Goal: Task Accomplishment & Management: Manage account settings

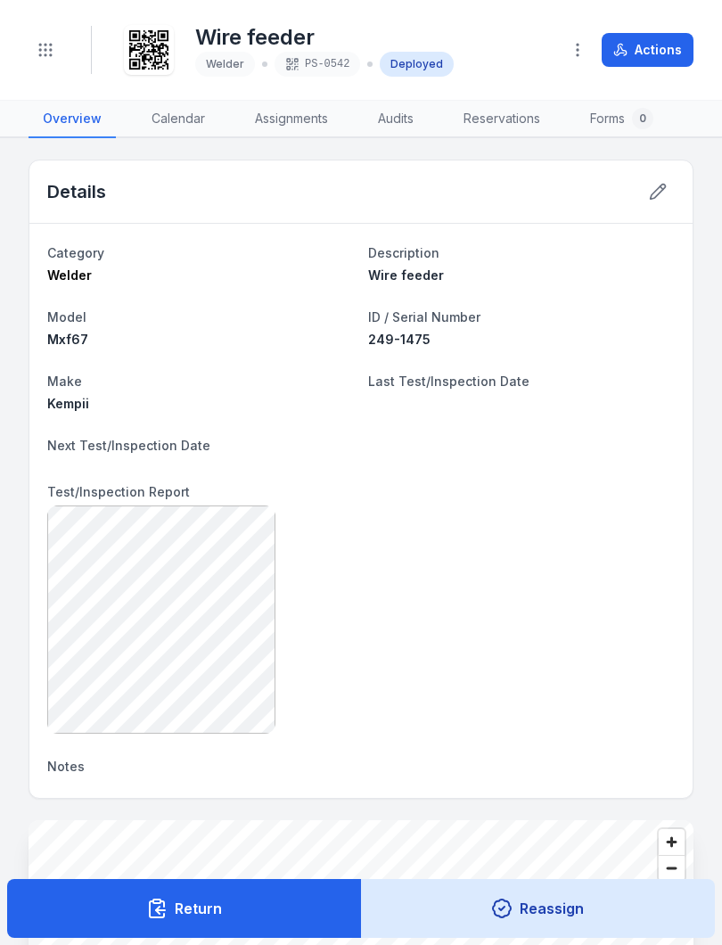
click at [49, 54] on icon "Toggle navigation" at bounding box center [46, 50] width 18 height 18
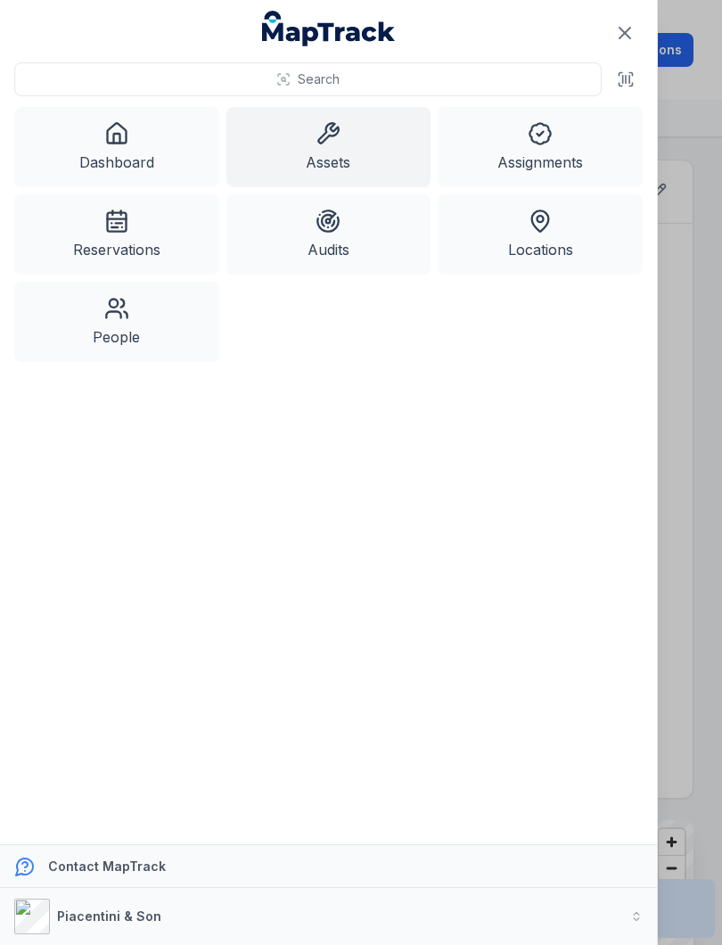
click at [343, 144] on link "Assets" at bounding box center [329, 147] width 205 height 80
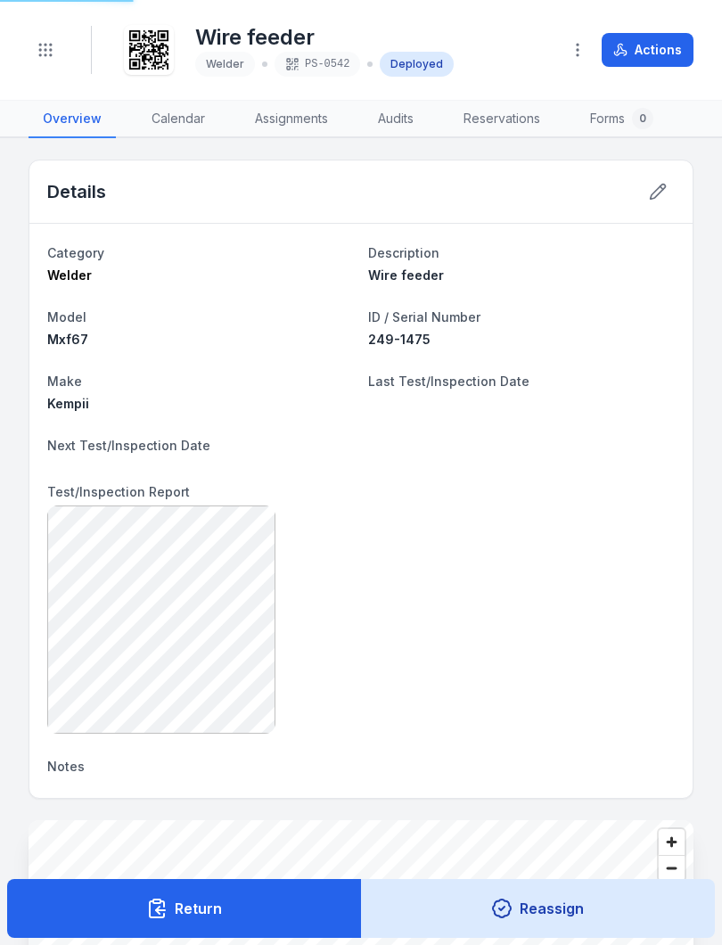
click at [53, 45] on icon "Toggle navigation" at bounding box center [46, 50] width 18 height 18
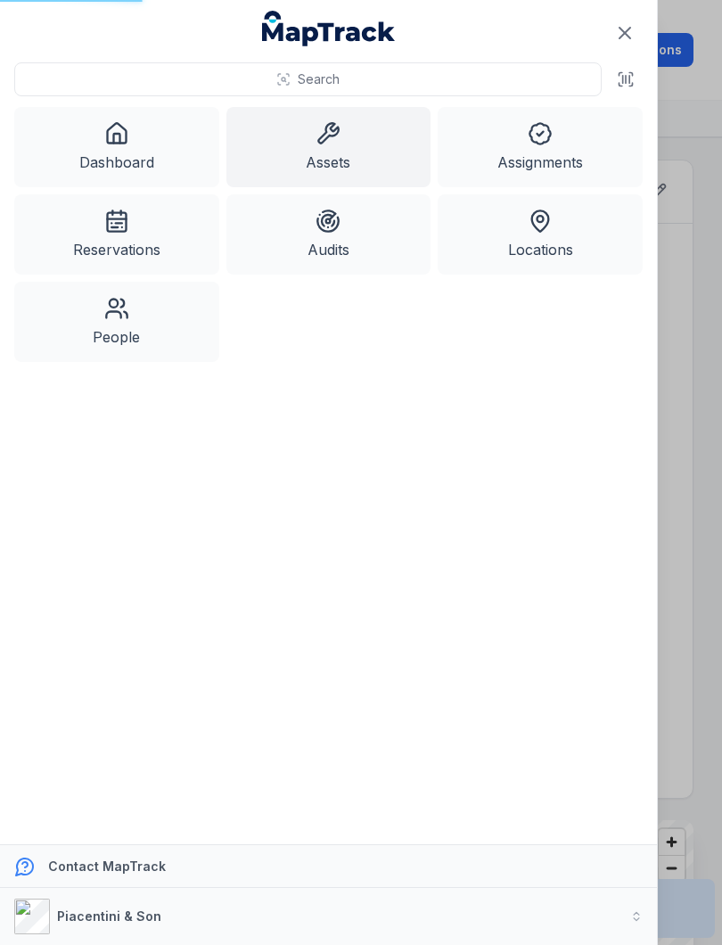
click at [345, 154] on link "Assets" at bounding box center [329, 147] width 205 height 80
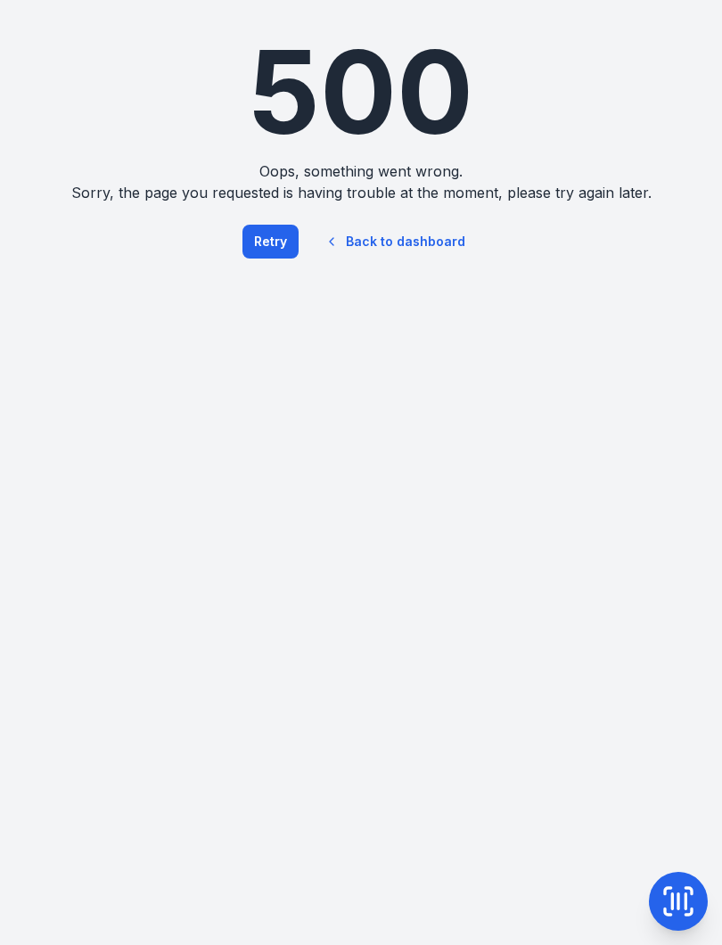
click at [279, 244] on button "Retry" at bounding box center [271, 242] width 56 height 34
click at [678, 888] on icon at bounding box center [679, 902] width 36 height 36
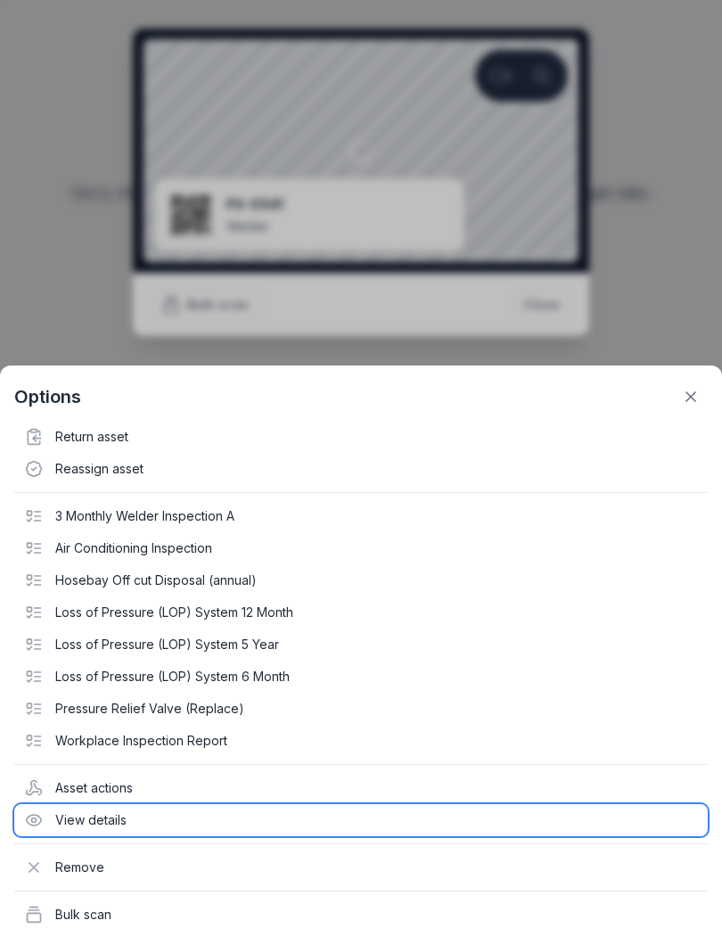
click at [90, 821] on div "View details" at bounding box center [361, 821] width 694 height 32
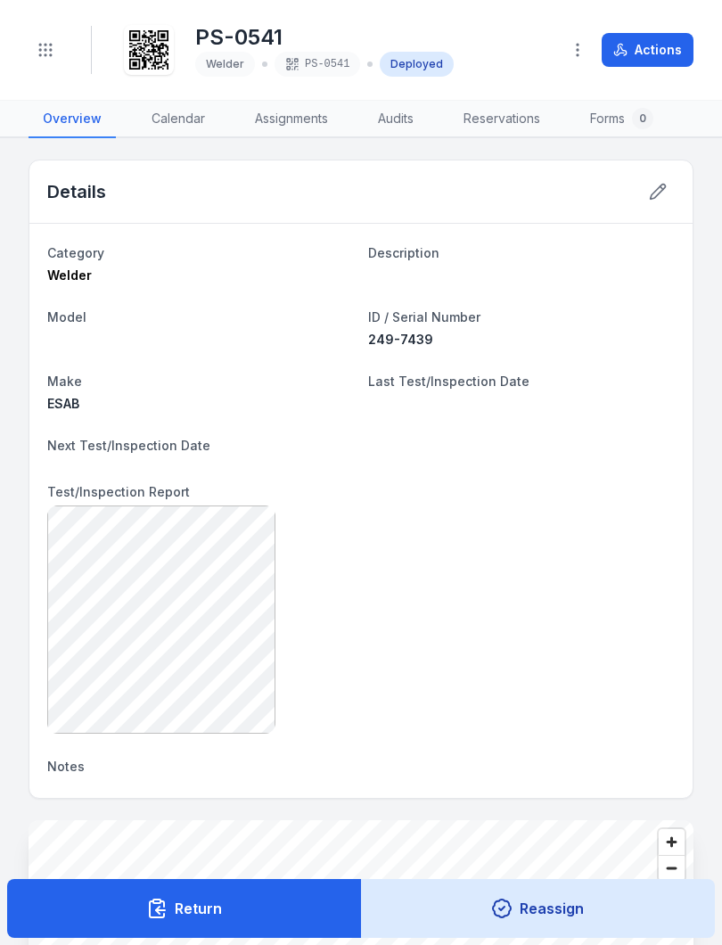
click at [644, 185] on button at bounding box center [658, 192] width 34 height 34
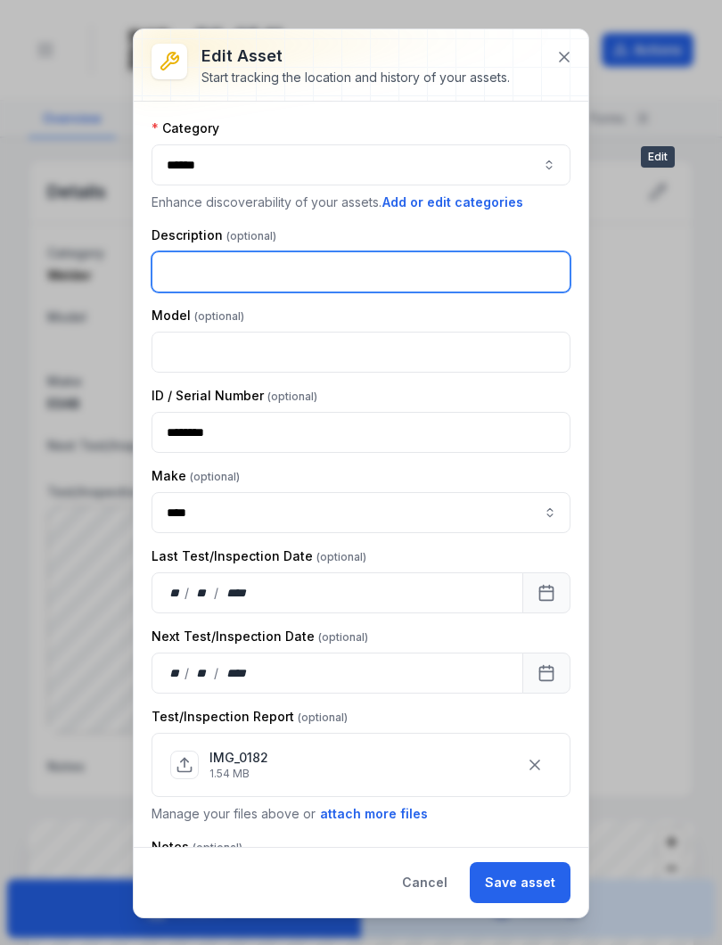
click at [194, 268] on input "text" at bounding box center [361, 272] width 419 height 41
type input "**********"
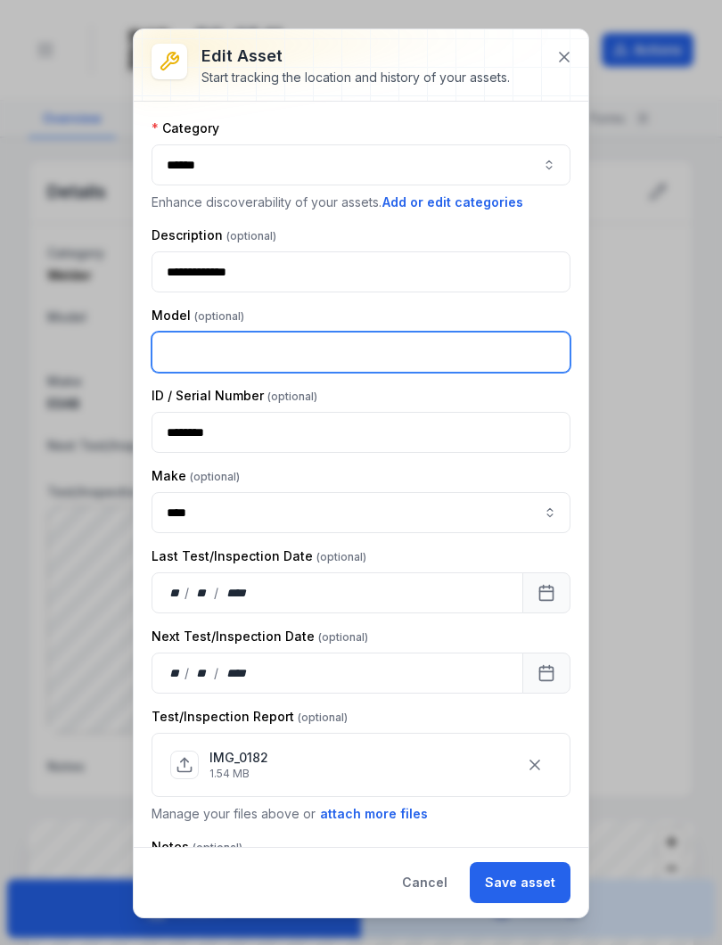
click at [268, 349] on input "text" at bounding box center [361, 352] width 419 height 41
type input "*****"
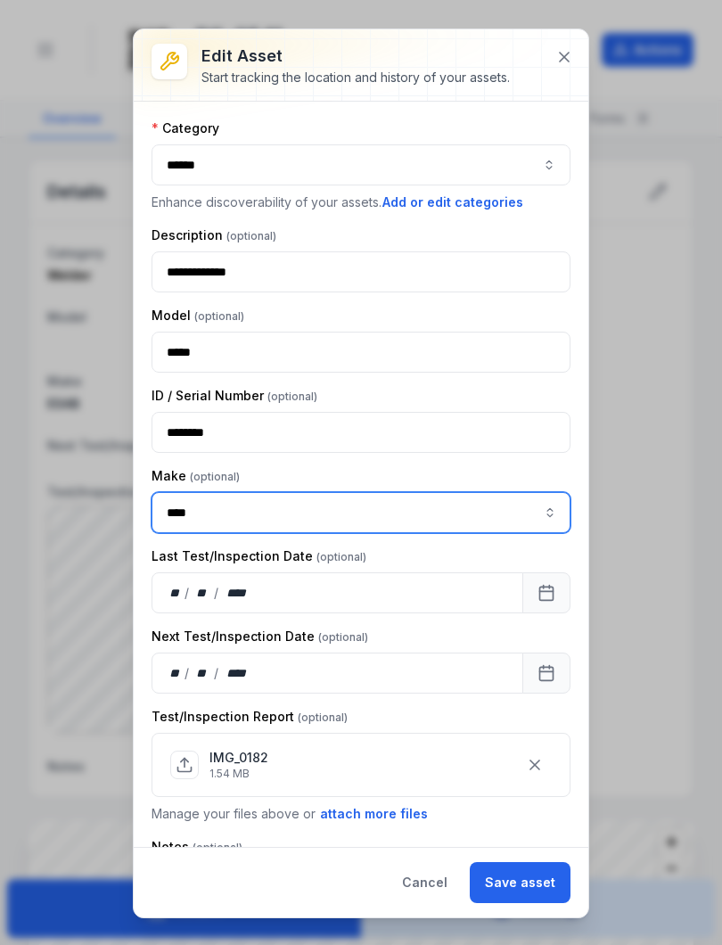
click at [552, 515] on button "button" at bounding box center [550, 512] width 41 height 41
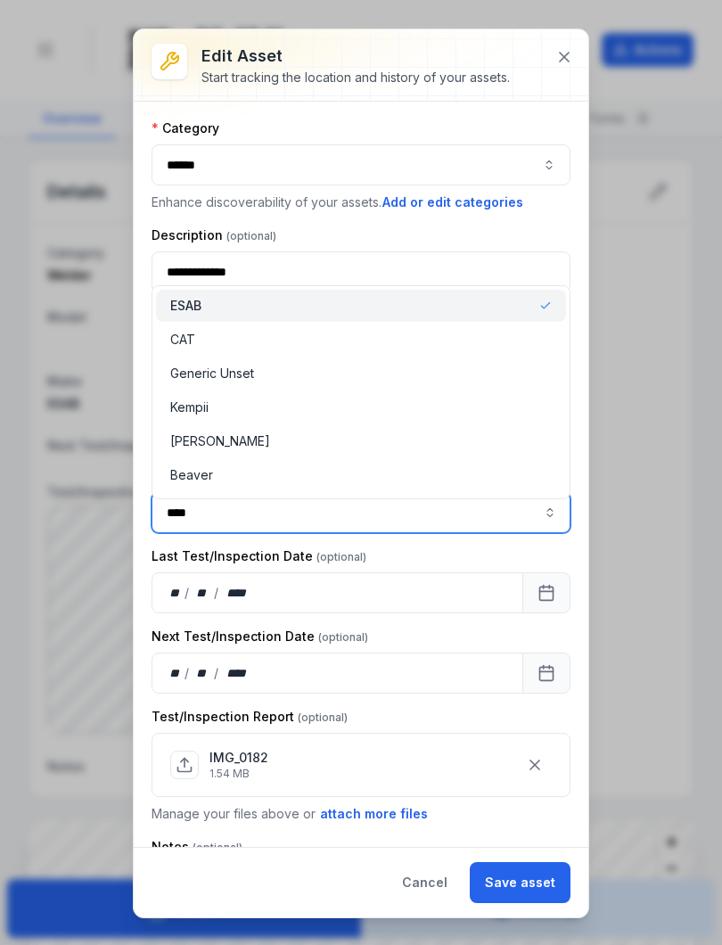
click at [226, 403] on div "Kempii" at bounding box center [361, 408] width 382 height 18
type input "******"
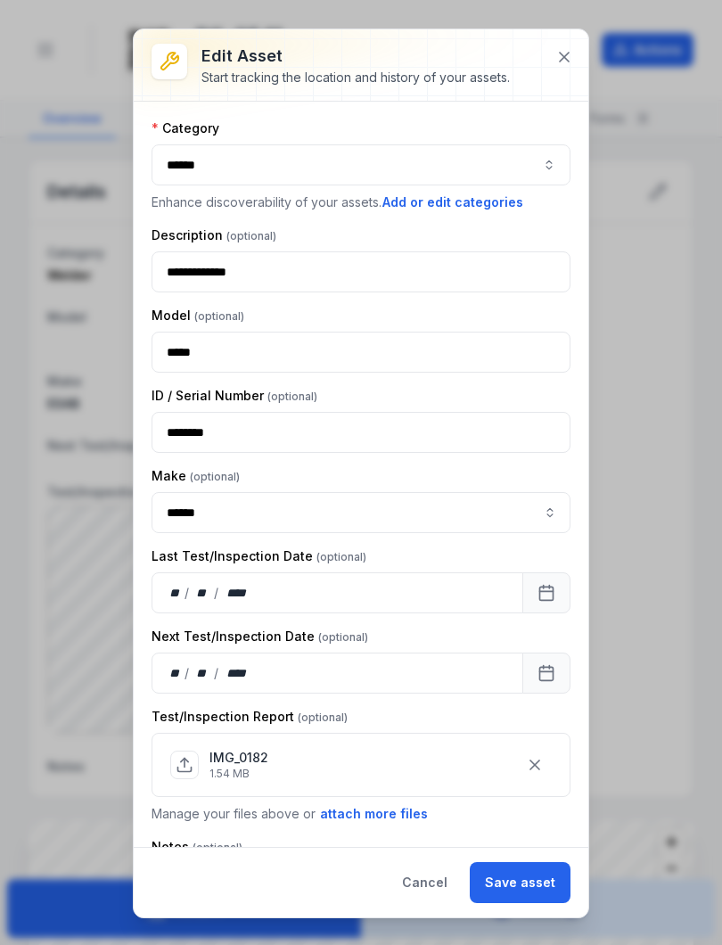
click at [524, 871] on button "Save asset" at bounding box center [520, 883] width 101 height 41
